Goal: Task Accomplishment & Management: Use online tool/utility

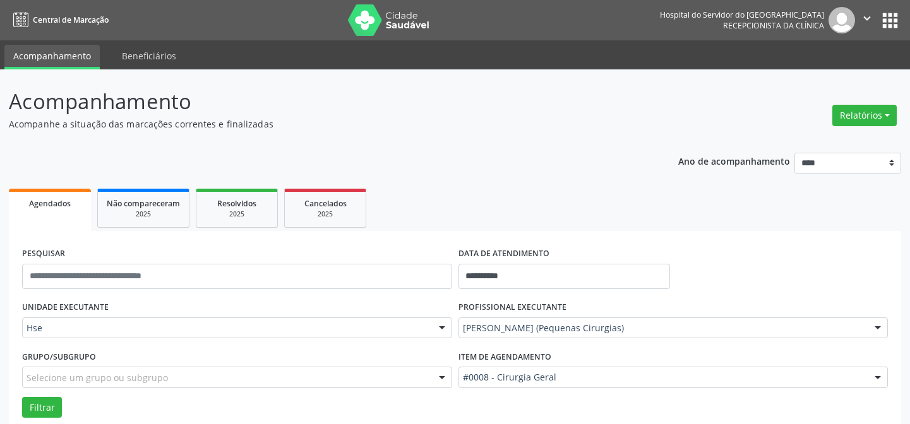
scroll to position [85, 0]
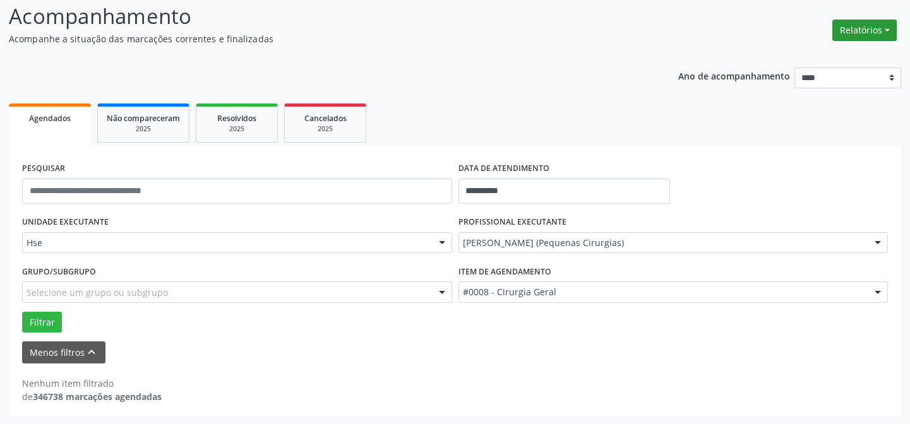
click at [886, 27] on button "Relatórios" at bounding box center [864, 30] width 64 height 21
click at [795, 55] on link "Agendamentos" at bounding box center [832, 57] width 136 height 18
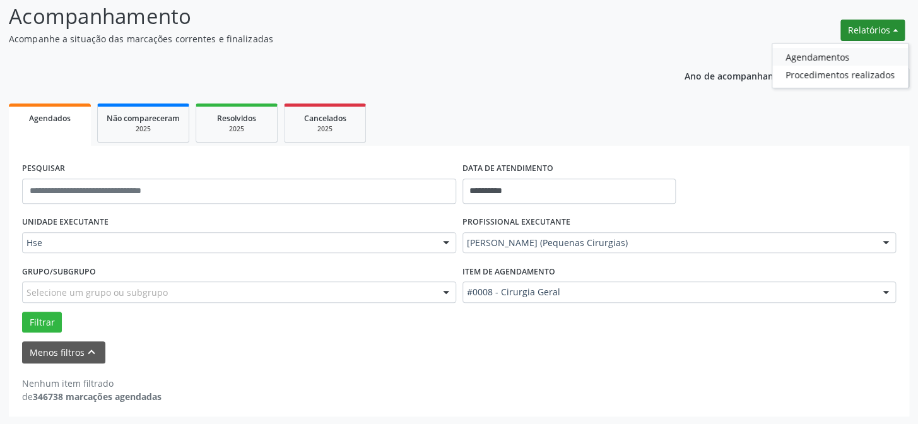
select select "*"
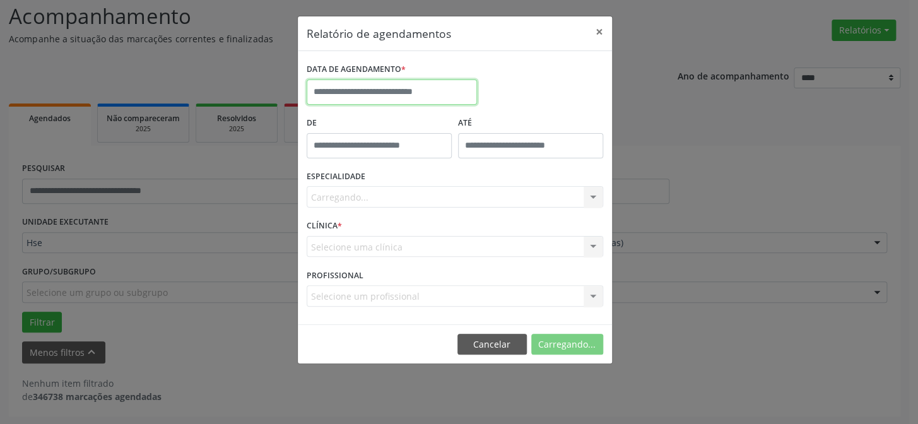
click at [344, 81] on input "text" at bounding box center [392, 92] width 170 height 25
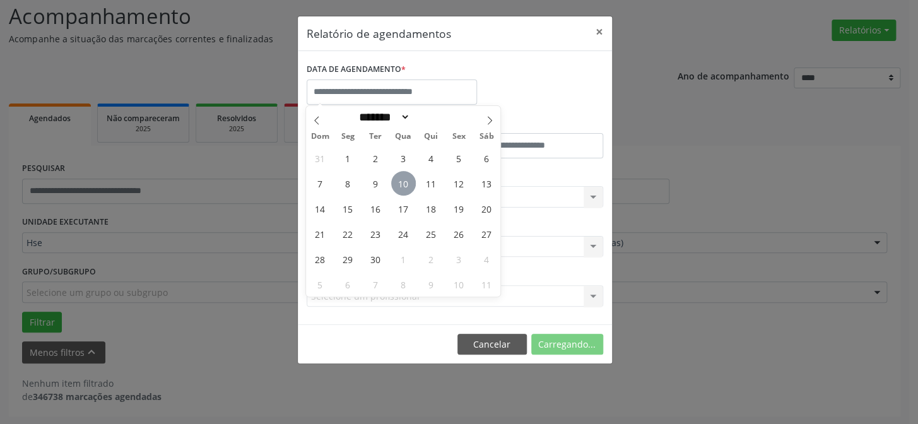
click at [401, 181] on span "10" at bounding box center [403, 183] width 25 height 25
type input "**********"
click at [401, 181] on span "10" at bounding box center [403, 183] width 25 height 25
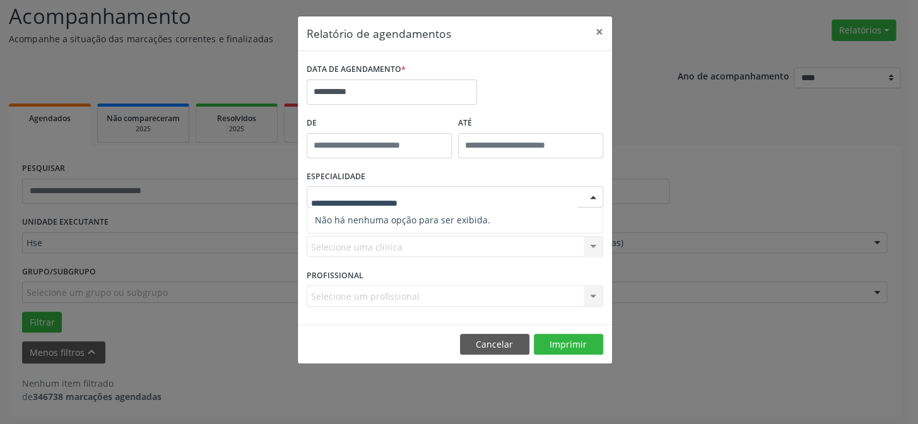
click at [368, 215] on span "Não há nenhuma opção para ser exibida." at bounding box center [454, 220] width 295 height 25
drag, startPoint x: 377, startPoint y: 177, endPoint x: 372, endPoint y: 203, distance: 27.0
click at [377, 177] on div "ESPECIALIDADE Seleciona uma especialidade Nenhum resultado encontrado para: " "…" at bounding box center [455, 191] width 303 height 49
click at [365, 241] on div "Selecione uma clínica Nenhum resultado encontrado para: " " Não há nenhuma opçã…" at bounding box center [455, 246] width 297 height 21
click at [365, 246] on div "Selecione uma clínica Nenhum resultado encontrado para: " " Não há nenhuma opçã…" at bounding box center [455, 246] width 297 height 21
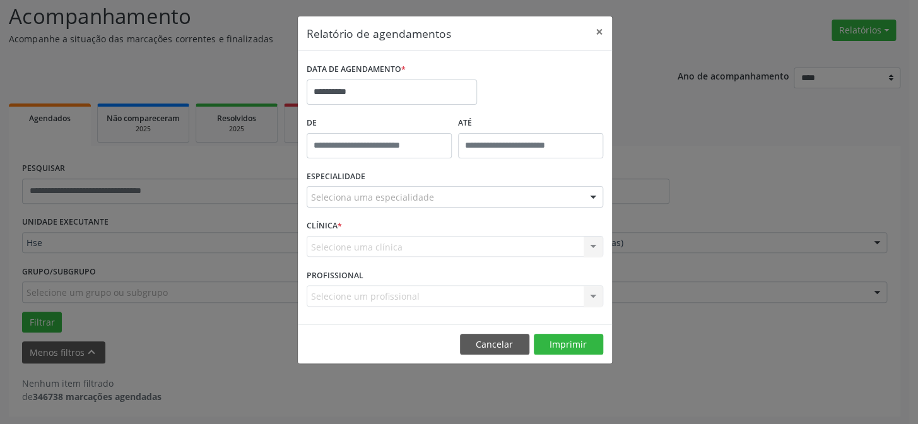
drag, startPoint x: 417, startPoint y: 232, endPoint x: 384, endPoint y: 259, distance: 42.6
click at [416, 240] on div "CLÍNICA * Selecione uma clínica Nenhum resultado encontrado para: " " Não há ne…" at bounding box center [455, 241] width 303 height 49
click at [352, 291] on div "Selecione um profissional Nenhum resultado encontrado para: " " Não há nenhuma …" at bounding box center [455, 295] width 297 height 21
click at [590, 196] on div at bounding box center [593, 197] width 19 height 21
drag, startPoint x: 590, startPoint y: 196, endPoint x: 405, endPoint y: 208, distance: 186.0
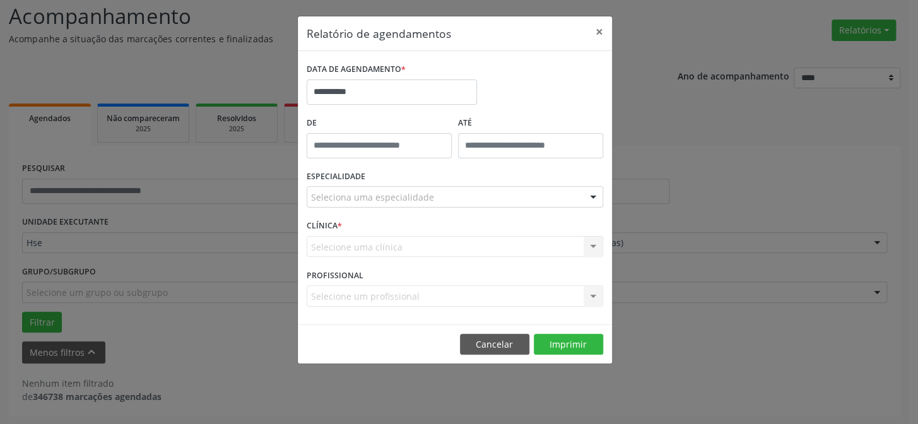
click at [588, 197] on div at bounding box center [593, 197] width 19 height 21
drag, startPoint x: 401, startPoint y: 208, endPoint x: 424, endPoint y: 240, distance: 38.5
click at [401, 211] on div "ESPECIALIDADE Seleciona uma especialidade Nenhum resultado encontrado para: " "…" at bounding box center [455, 191] width 303 height 49
click at [495, 338] on button "Cancelar" at bounding box center [494, 344] width 69 height 21
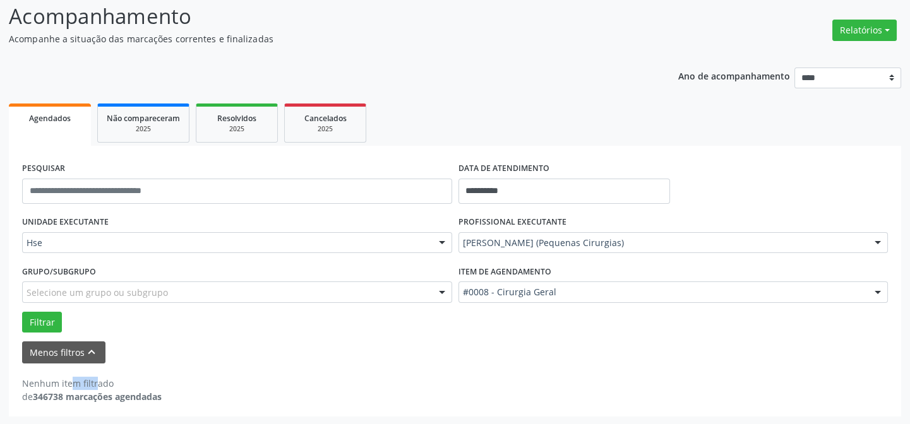
click at [495, 338] on form "**********" at bounding box center [454, 261] width 865 height 205
click at [494, 339] on form "**********" at bounding box center [454, 261] width 865 height 205
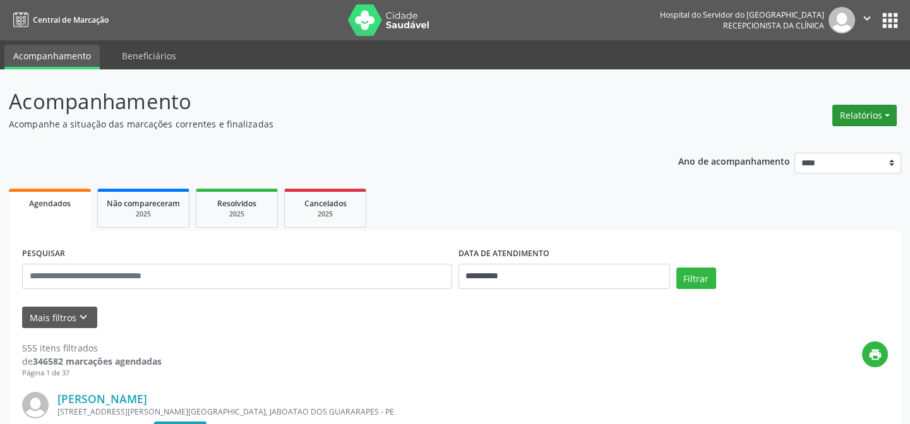
click at [884, 112] on button "Relatórios" at bounding box center [864, 115] width 64 height 21
click at [794, 143] on link "Agendamentos" at bounding box center [832, 142] width 136 height 18
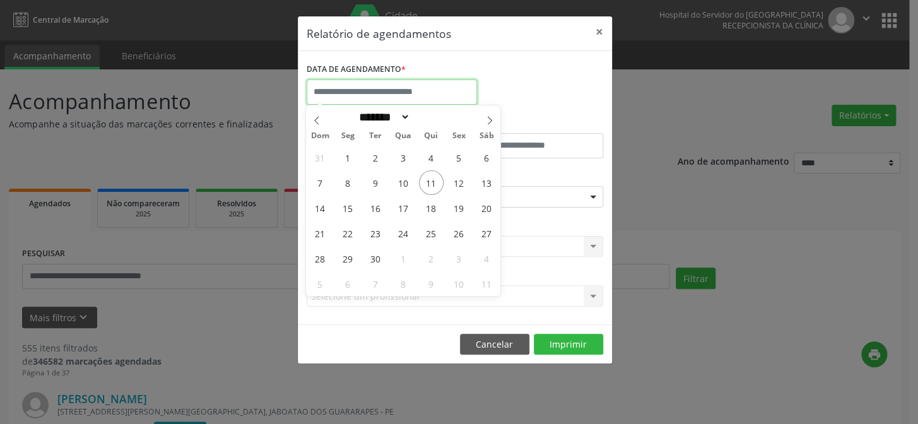
click at [374, 86] on input "text" at bounding box center [392, 92] width 170 height 25
click at [430, 181] on span "11" at bounding box center [431, 182] width 25 height 25
type input "**********"
click at [430, 181] on span "11" at bounding box center [431, 182] width 25 height 25
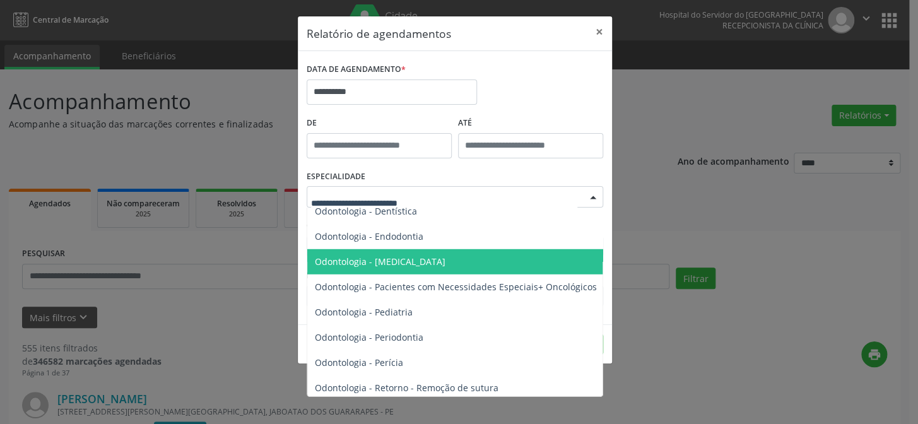
scroll to position [1606, 0]
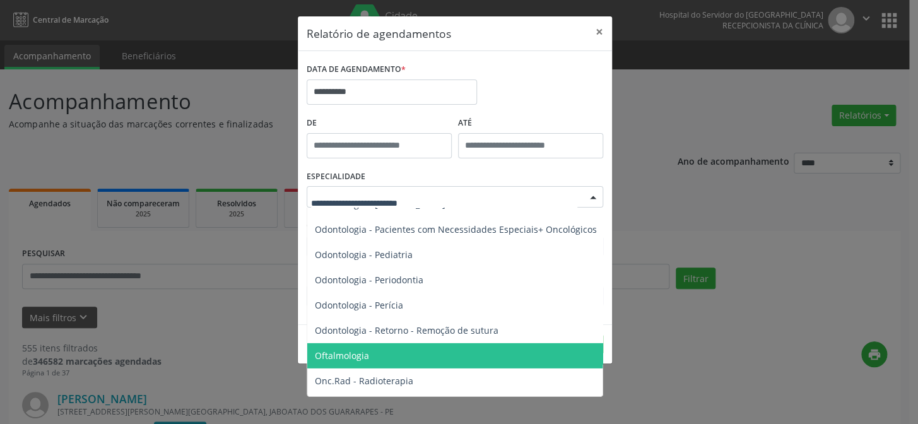
click at [357, 353] on span "Oftalmologia" at bounding box center [342, 356] width 54 height 12
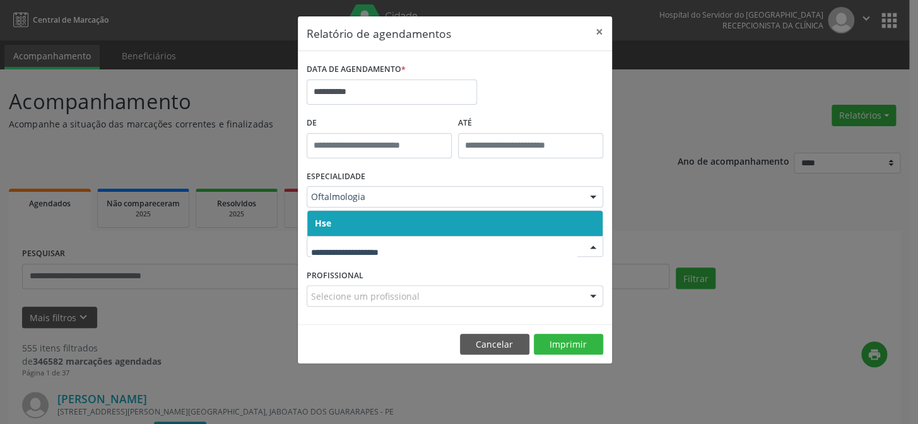
click at [383, 218] on span "Hse" at bounding box center [454, 223] width 295 height 25
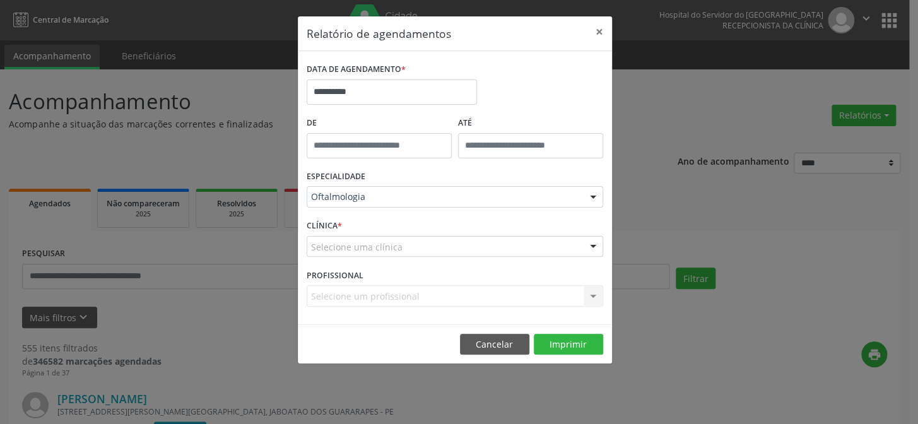
click at [376, 258] on div "CLÍNICA * Selecione uma clínica Hse Nenhum resultado encontrado para: " " Não h…" at bounding box center [455, 241] width 303 height 49
click at [380, 253] on div "Selecione uma clínica" at bounding box center [455, 246] width 297 height 21
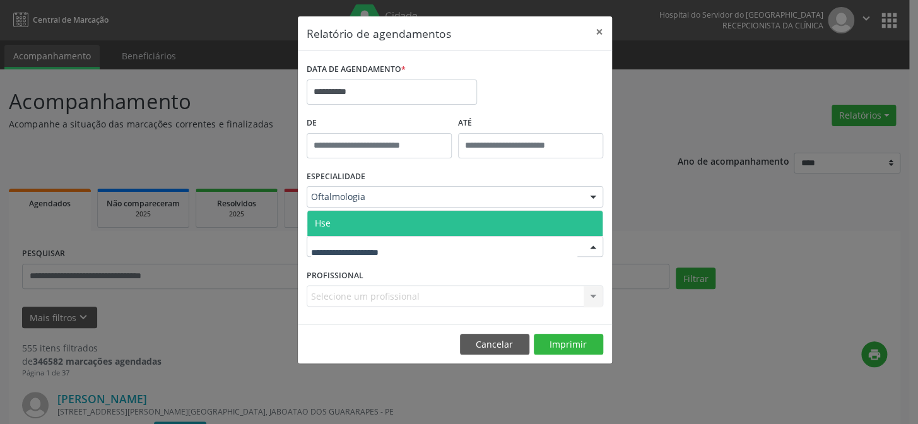
click at [398, 226] on span "Hse" at bounding box center [454, 223] width 295 height 25
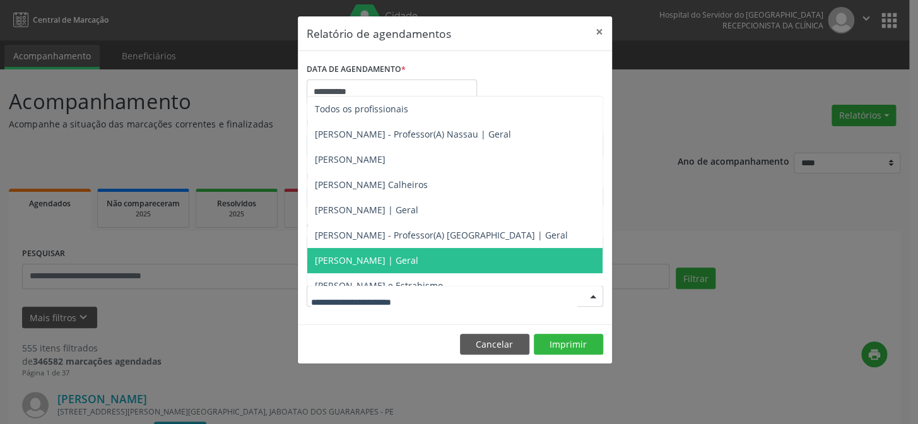
click at [376, 259] on span "[PERSON_NAME] | Geral" at bounding box center [367, 260] width 104 height 12
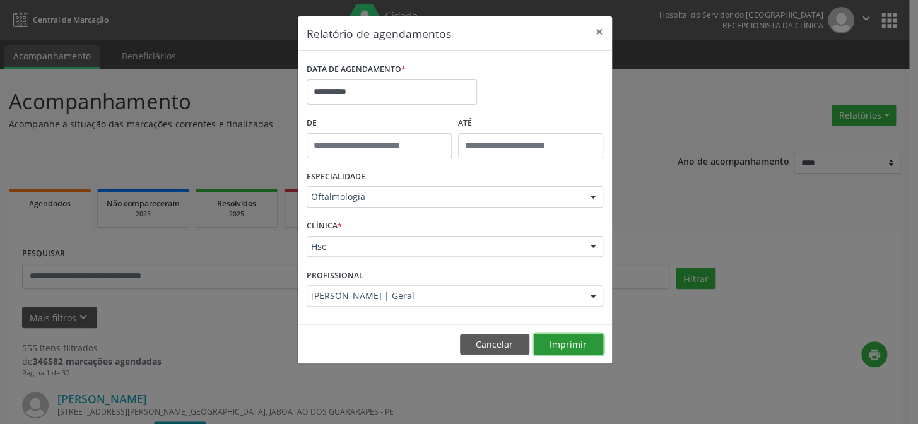
click at [565, 345] on button "Imprimir" at bounding box center [568, 344] width 69 height 21
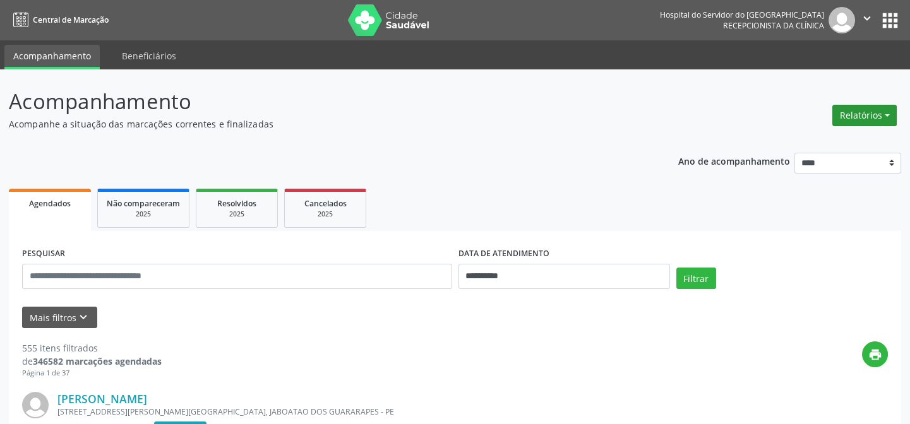
click at [885, 114] on button "Relatórios" at bounding box center [864, 115] width 64 height 21
click at [804, 142] on link "Agendamentos" at bounding box center [832, 142] width 136 height 18
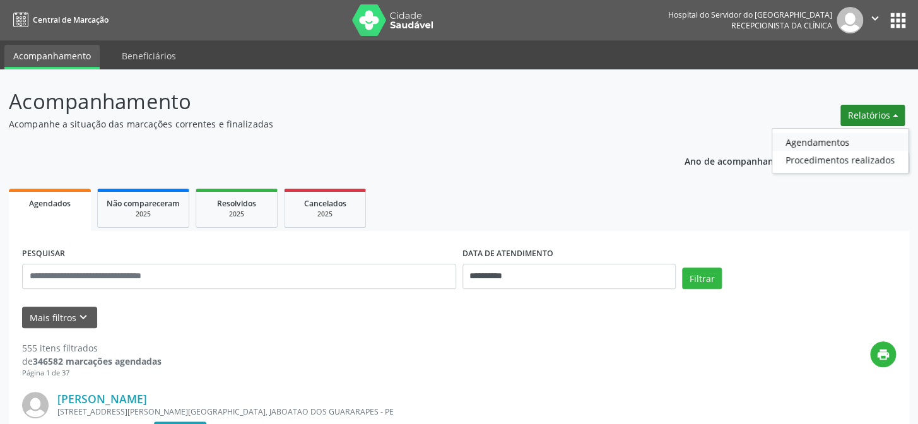
select select "*"
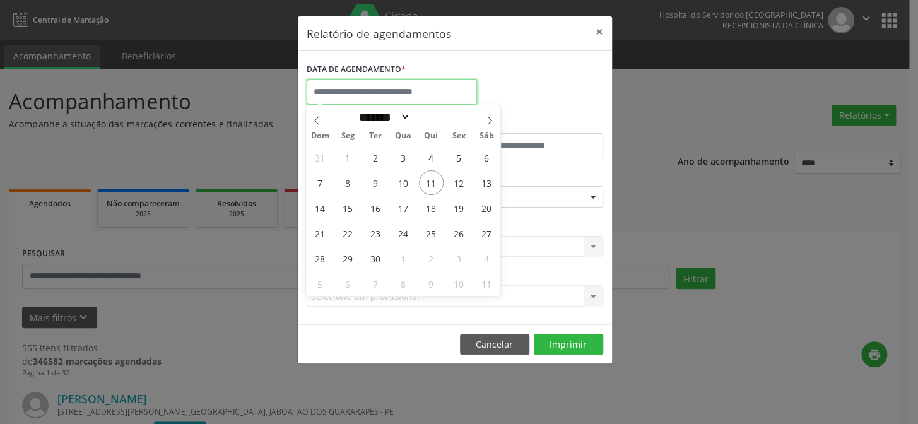
click at [341, 86] on input "text" at bounding box center [392, 92] width 170 height 25
click at [429, 181] on span "11" at bounding box center [431, 182] width 25 height 25
type input "**********"
click at [429, 181] on span "11" at bounding box center [431, 182] width 25 height 25
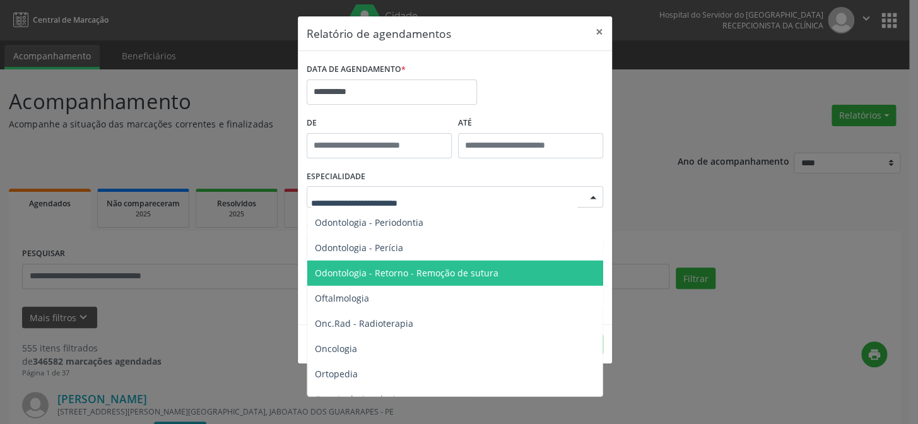
scroll to position [1721, 0]
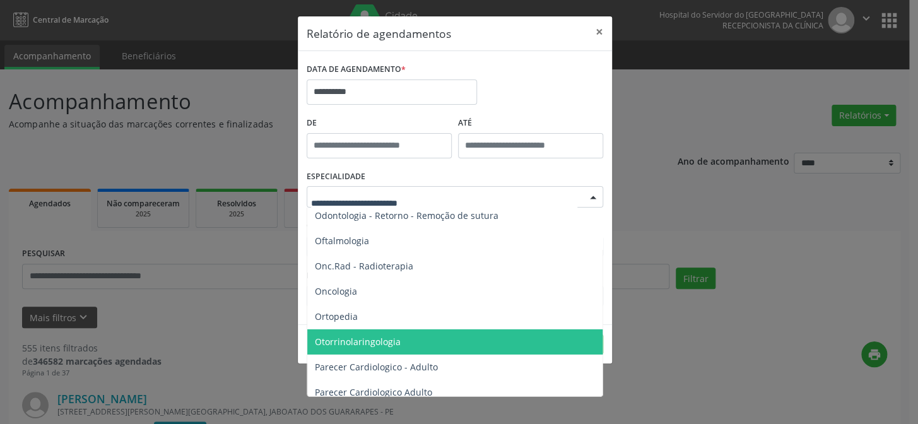
click at [402, 341] on span "Otorrinolaringologia" at bounding box center [455, 341] width 297 height 25
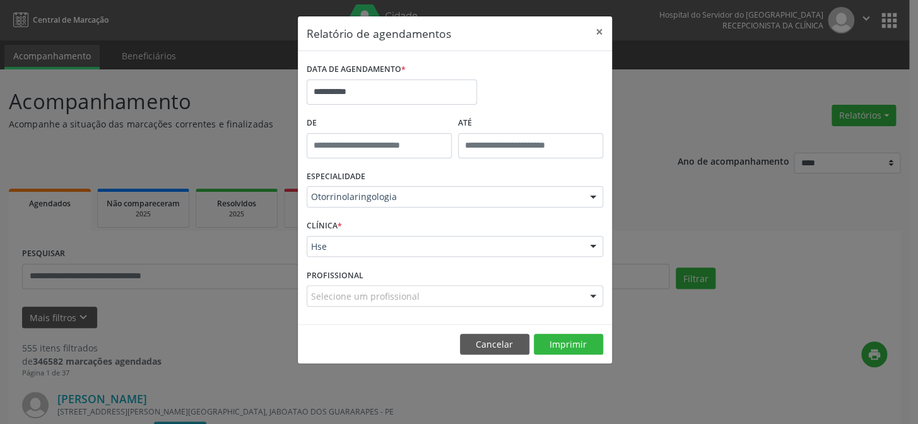
click at [380, 253] on div "Hse" at bounding box center [455, 246] width 297 height 21
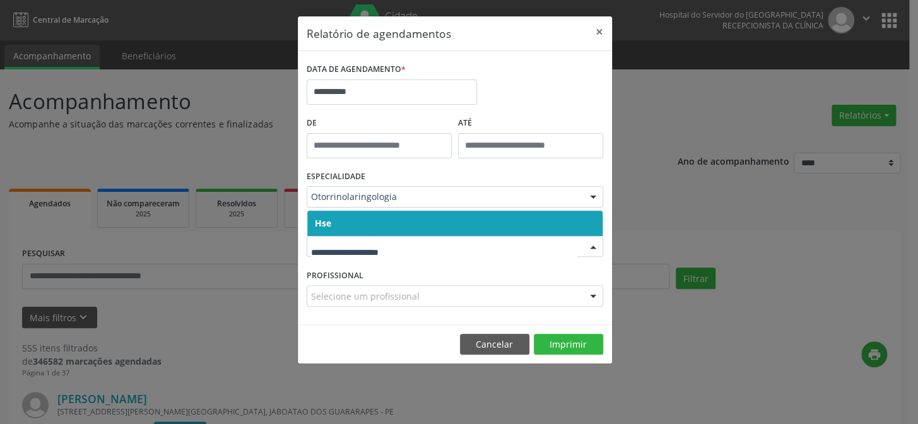
click at [379, 220] on span "Hse" at bounding box center [454, 223] width 295 height 25
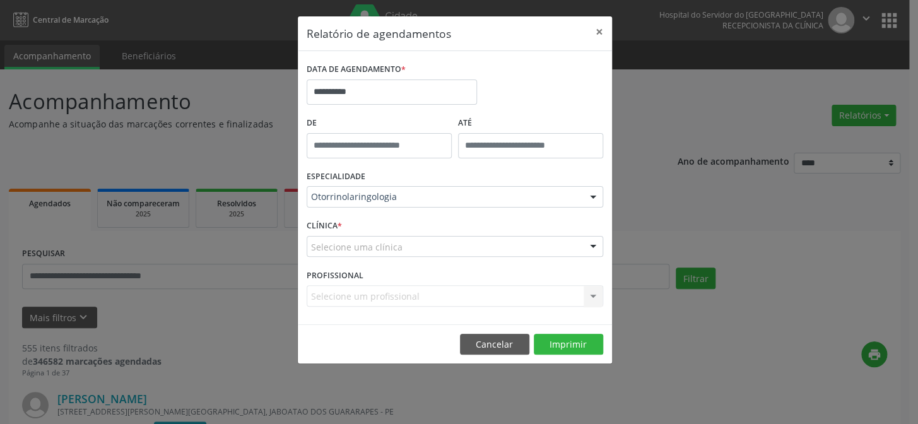
click at [372, 258] on div "CLÍNICA * Selecione uma clínica Hse Nenhum resultado encontrado para: " " Não h…" at bounding box center [455, 241] width 303 height 49
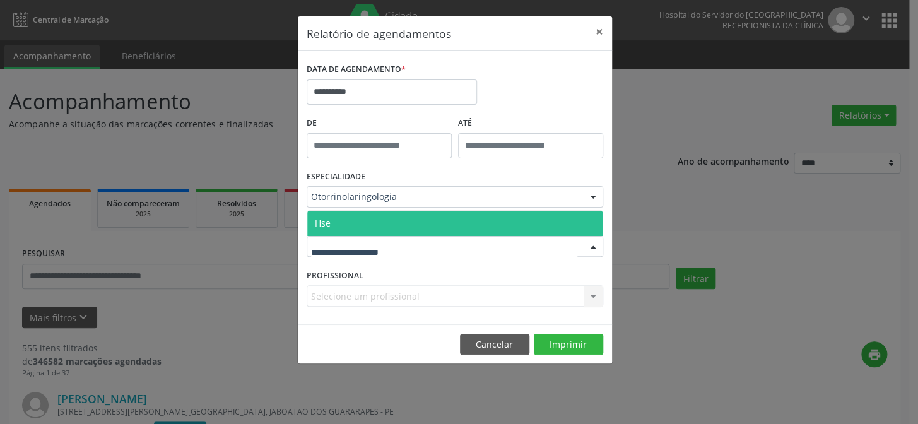
drag, startPoint x: 374, startPoint y: 224, endPoint x: 417, endPoint y: 283, distance: 73.2
click at [377, 228] on span "Hse" at bounding box center [454, 223] width 295 height 25
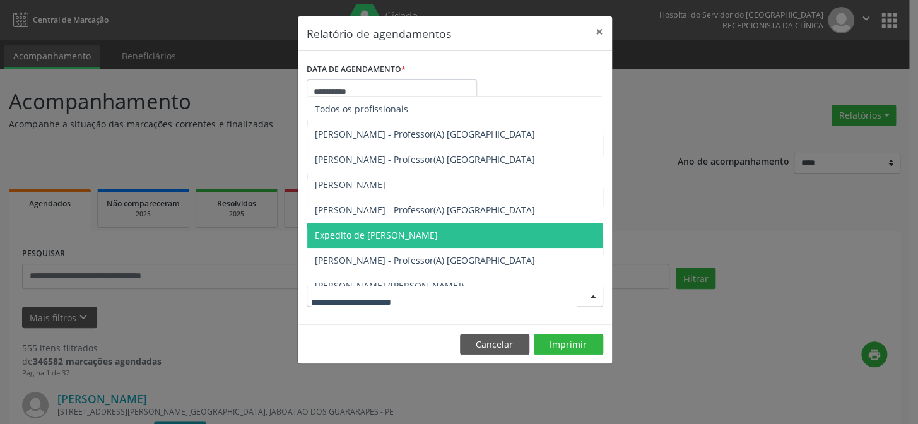
scroll to position [114, 0]
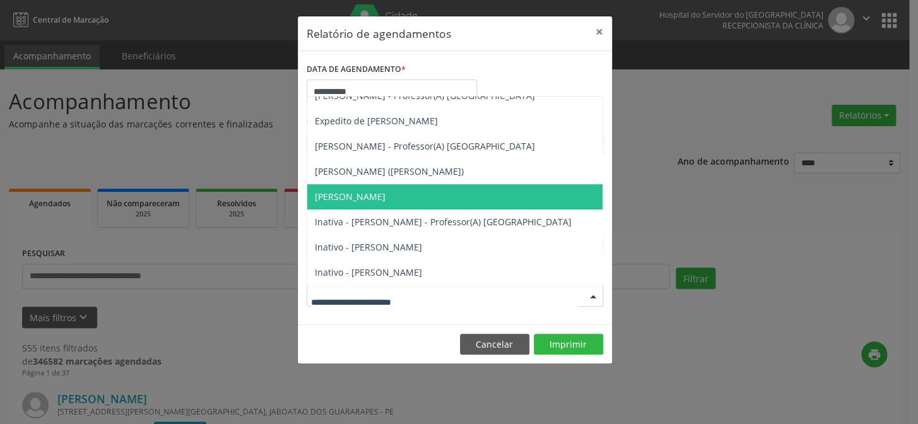
click at [357, 193] on span "[PERSON_NAME]" at bounding box center [350, 197] width 71 height 12
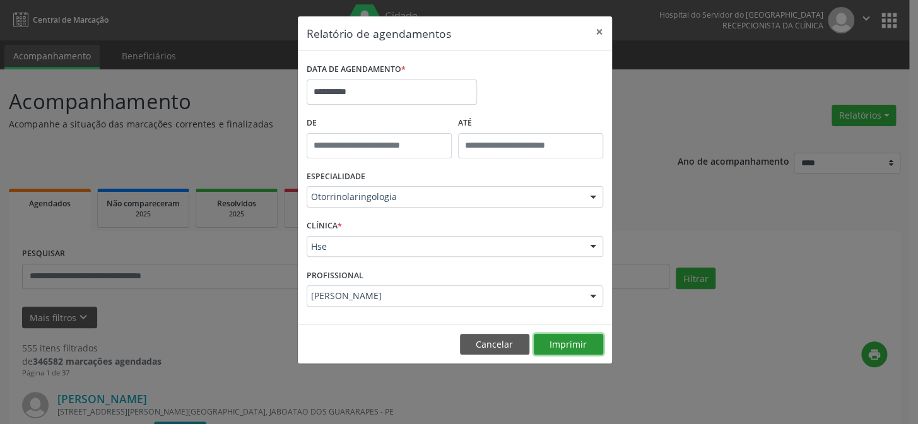
click at [566, 345] on button "Imprimir" at bounding box center [568, 344] width 69 height 21
